Goal: Communication & Community: Answer question/provide support

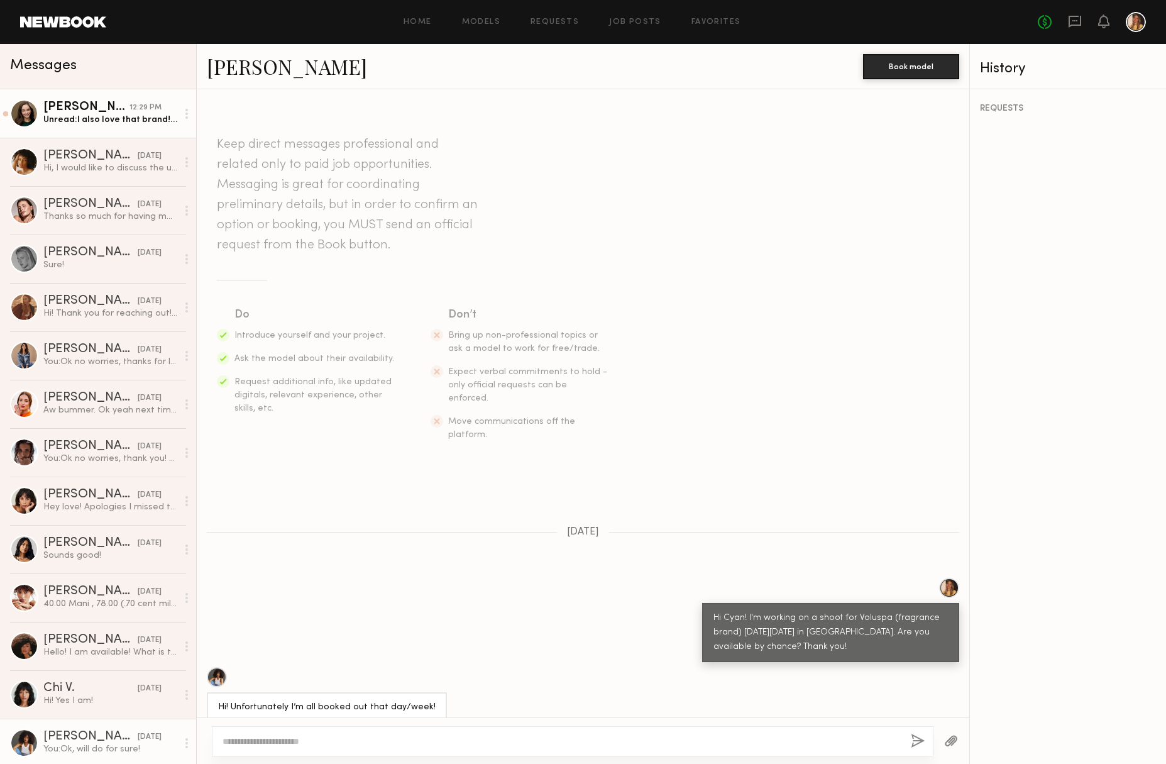
scroll to position [189, 0]
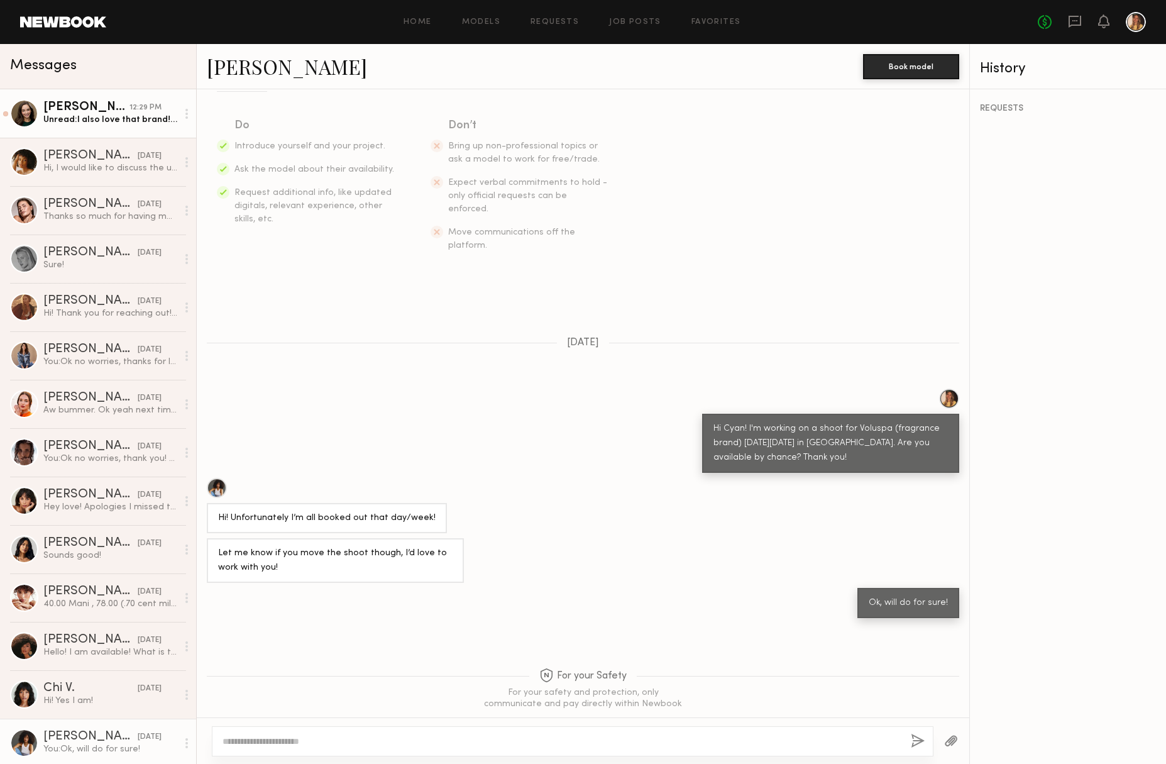
click at [111, 114] on div "Unread: I also love that brand! Thank you so much for reaching out!" at bounding box center [110, 120] width 134 height 12
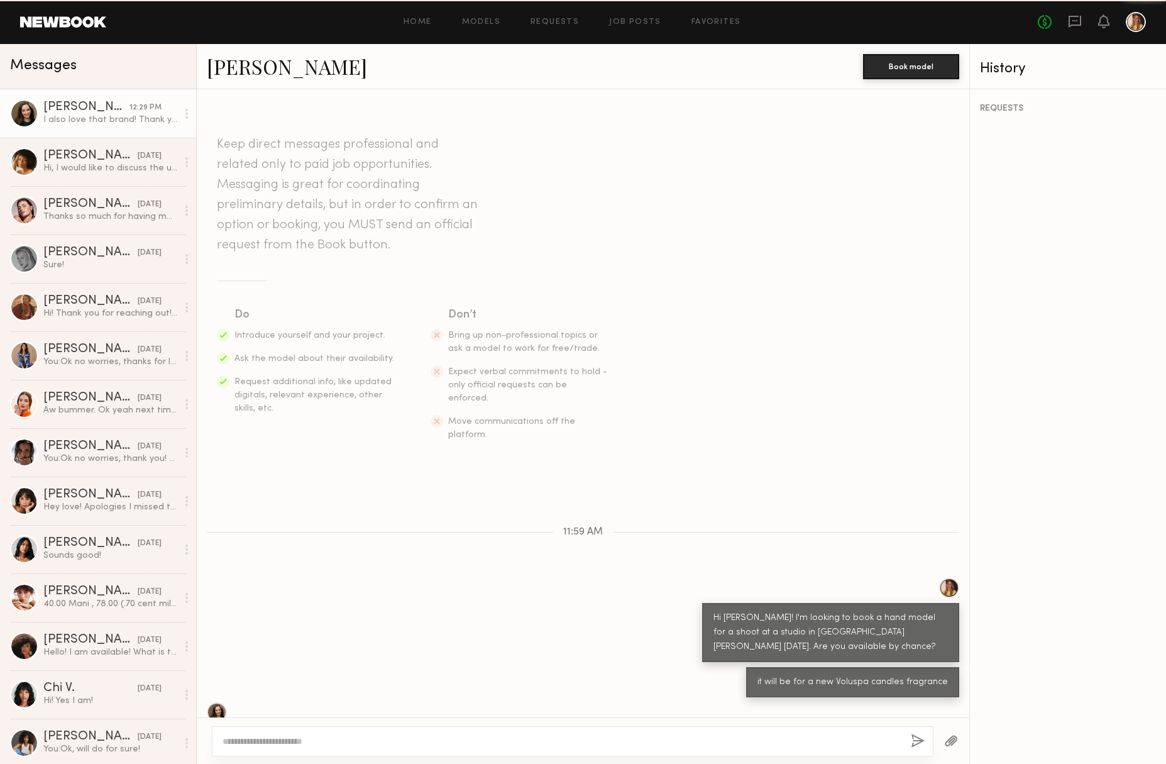
scroll to position [60, 0]
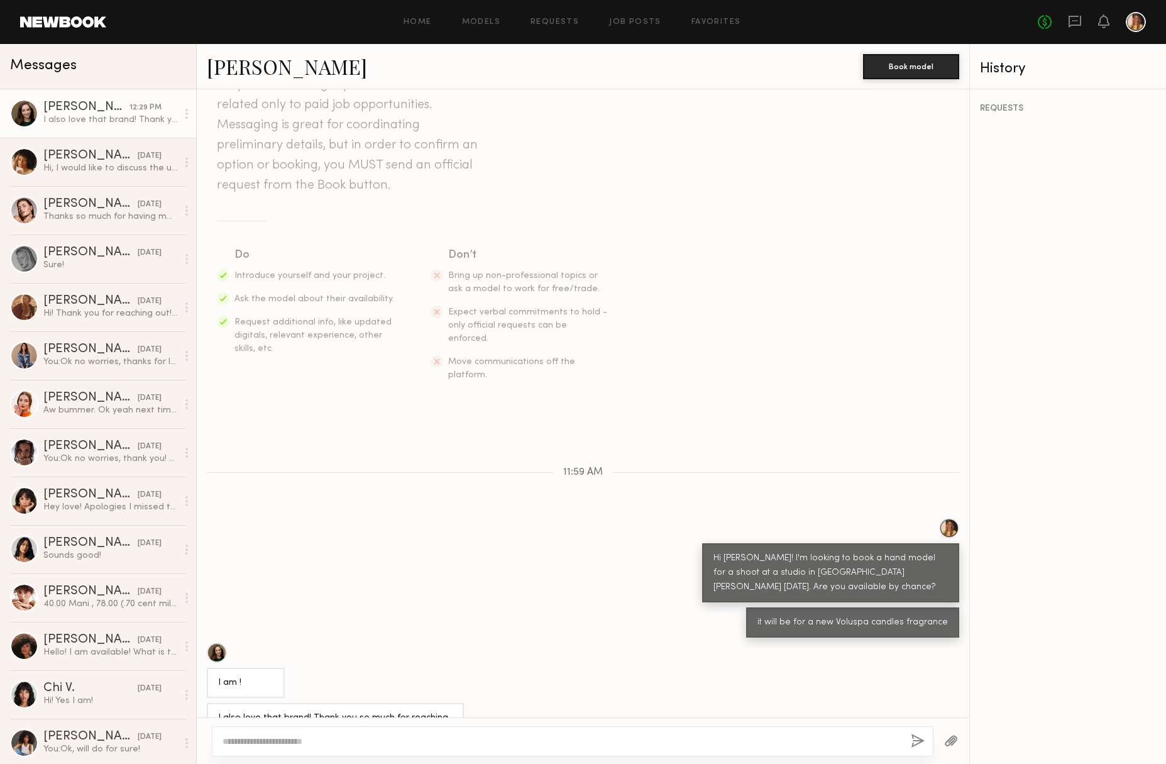
click at [444, 724] on div at bounding box center [583, 740] width 773 height 47
click at [438, 732] on div at bounding box center [573, 741] width 722 height 30
click at [436, 737] on textarea at bounding box center [562, 741] width 678 height 13
type textarea "**********"
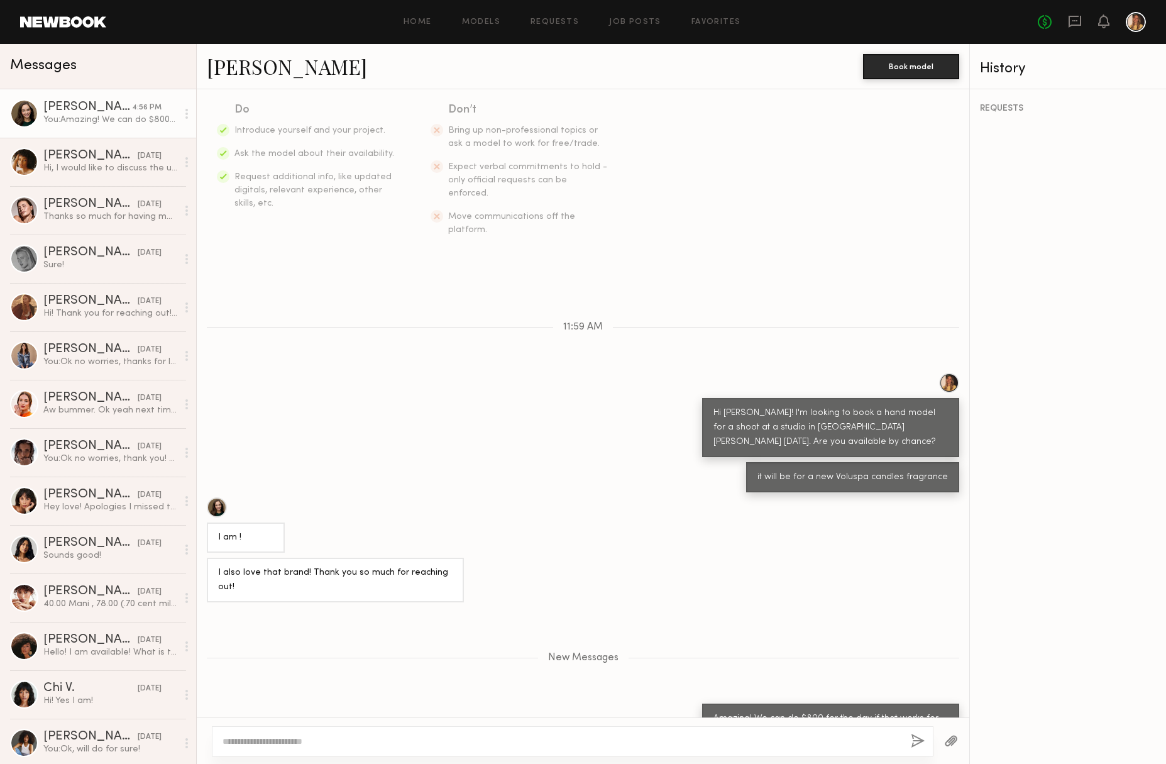
drag, startPoint x: 416, startPoint y: 728, endPoint x: 414, endPoint y: 742, distance: 14.6
click at [416, 728] on div at bounding box center [573, 741] width 722 height 30
click at [412, 744] on textarea at bounding box center [562, 741] width 678 height 13
type textarea "*"
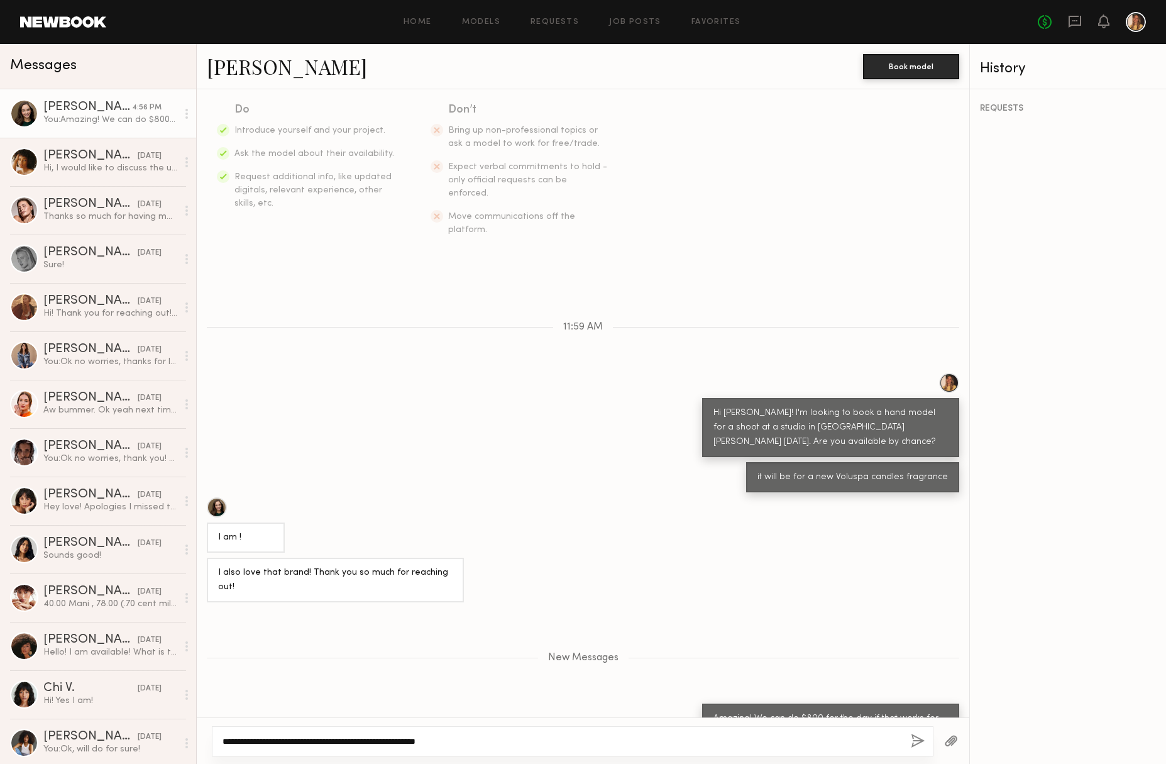
type textarea "**********"
